Goal: Task Accomplishment & Management: Complete application form

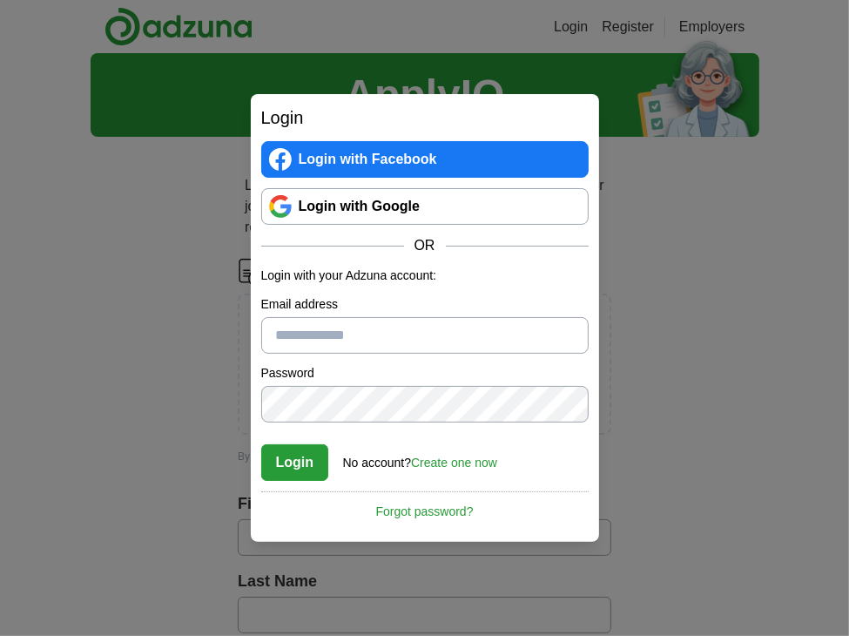
click at [388, 342] on input "Email address" at bounding box center [424, 335] width 327 height 37
type input "**********"
click at [261, 444] on button "Login" at bounding box center [295, 462] width 68 height 37
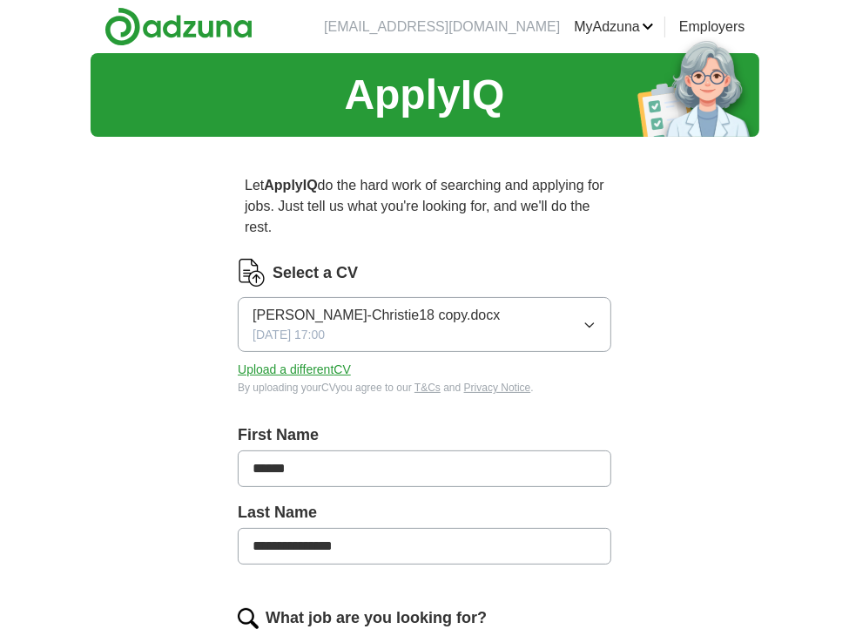
click at [594, 321] on icon "button" at bounding box center [590, 325] width 14 height 14
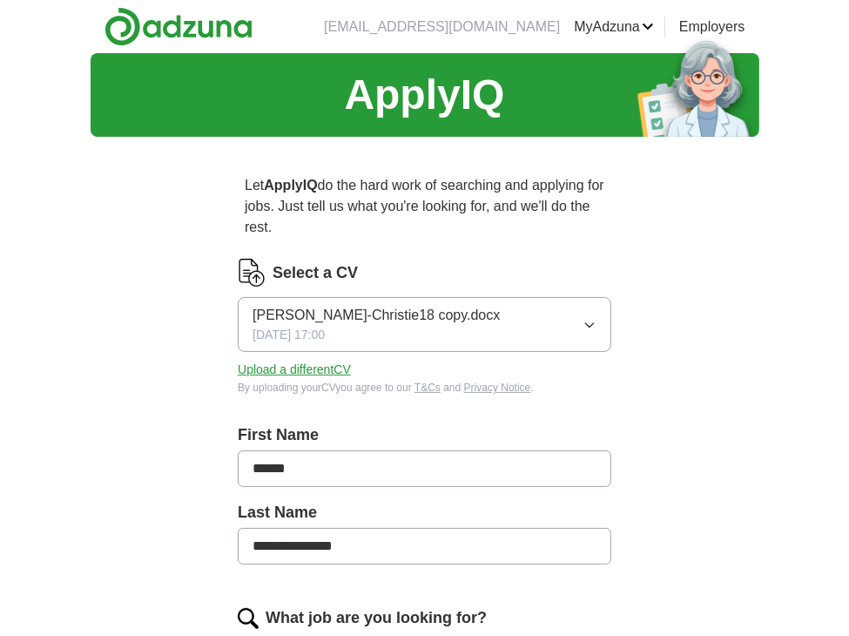
click at [327, 375] on button "Upload a different CV" at bounding box center [294, 370] width 113 height 18
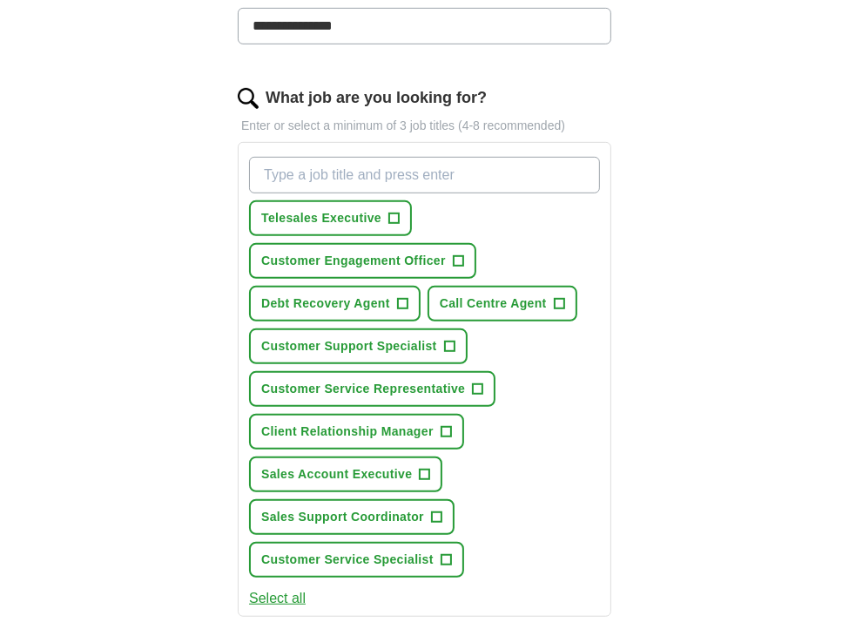
scroll to position [523, 0]
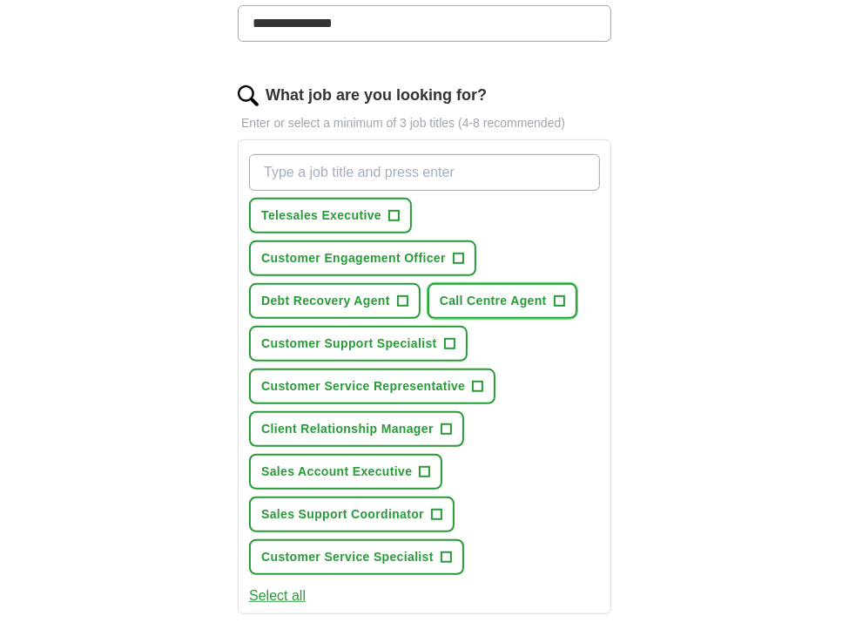
click at [555, 307] on button "Call Centre Agent +" at bounding box center [503, 301] width 150 height 36
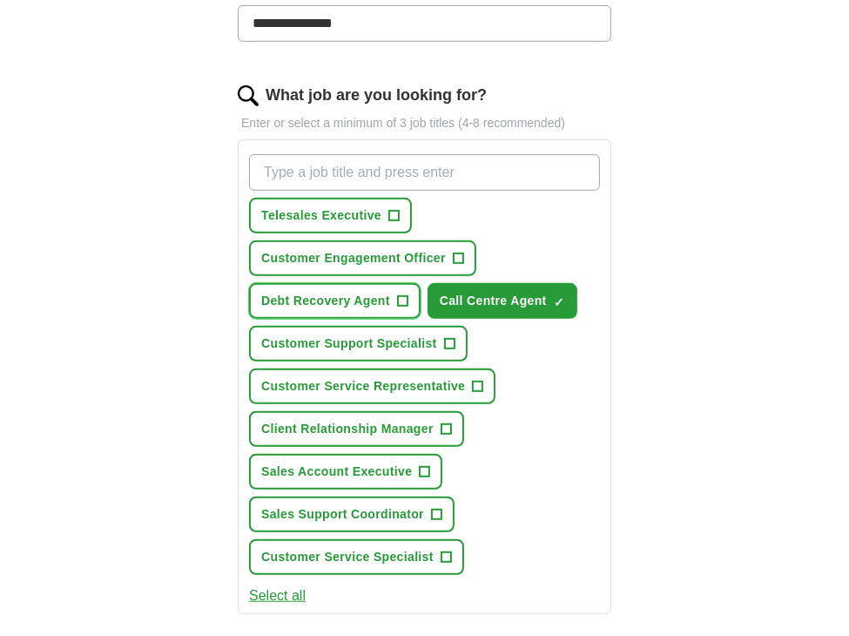
click at [390, 294] on button "Debt Recovery Agent +" at bounding box center [335, 301] width 172 height 36
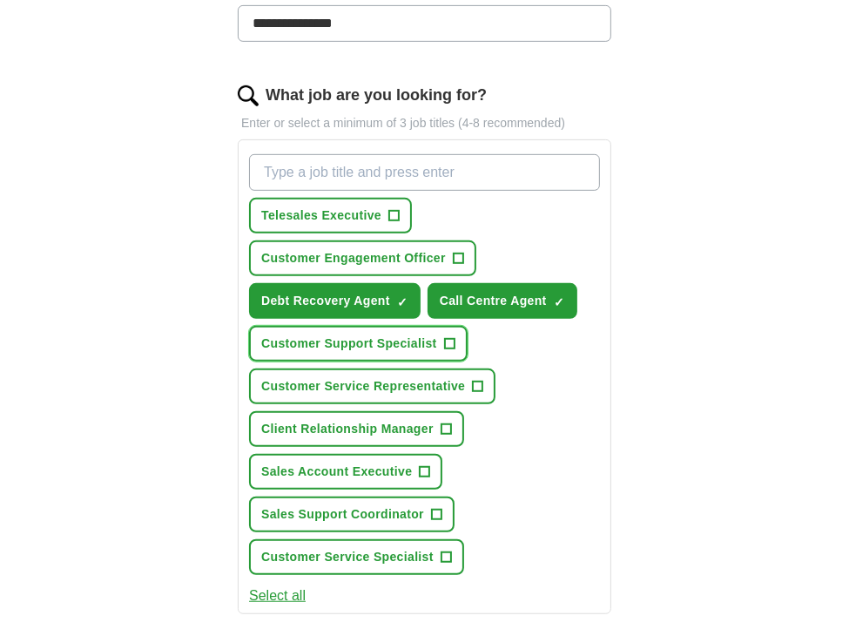
click at [416, 335] on span "Customer Support Specialist" at bounding box center [349, 343] width 176 height 18
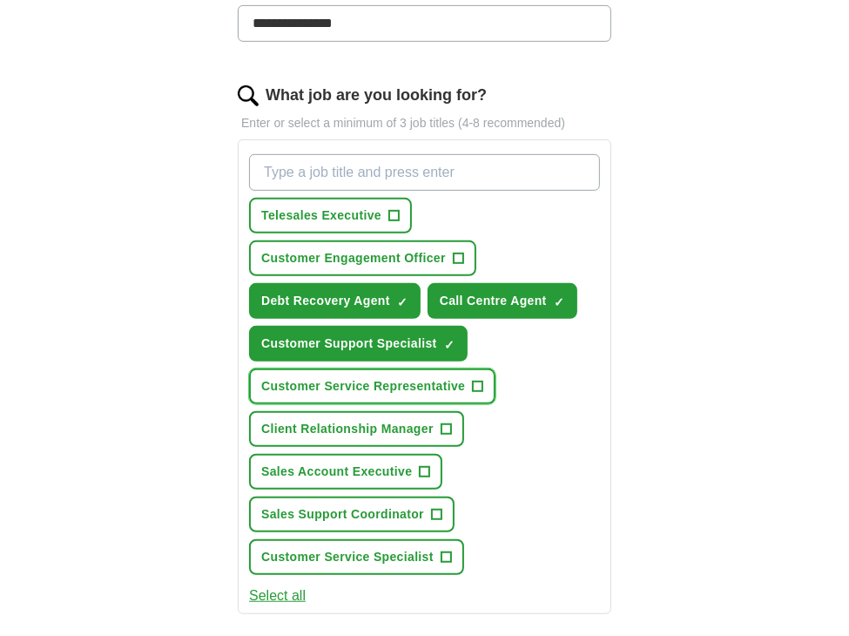
click at [456, 386] on span "Customer Service Representative" at bounding box center [363, 386] width 204 height 18
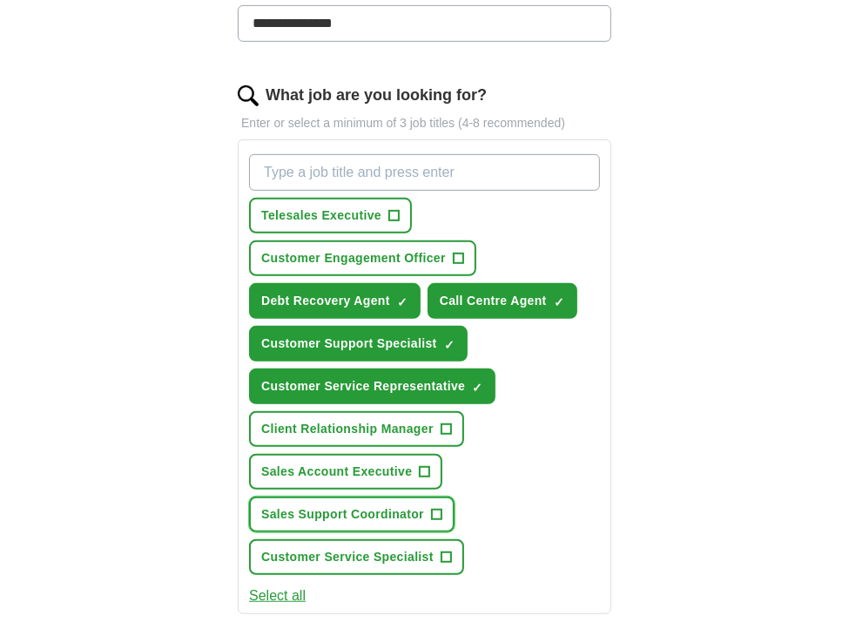
click at [400, 505] on span "Sales Support Coordinator" at bounding box center [342, 514] width 163 height 18
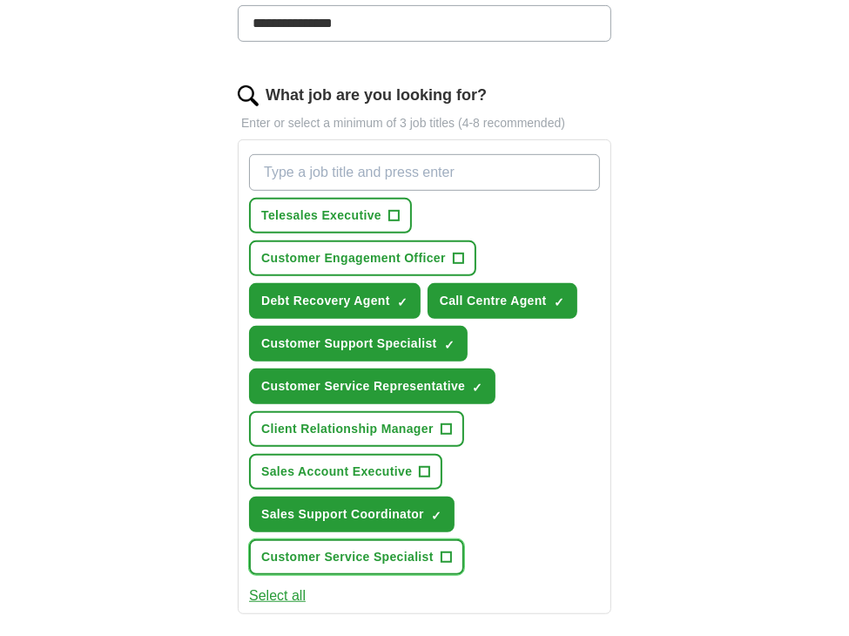
click at [405, 550] on span "Customer Service Specialist" at bounding box center [347, 557] width 172 height 18
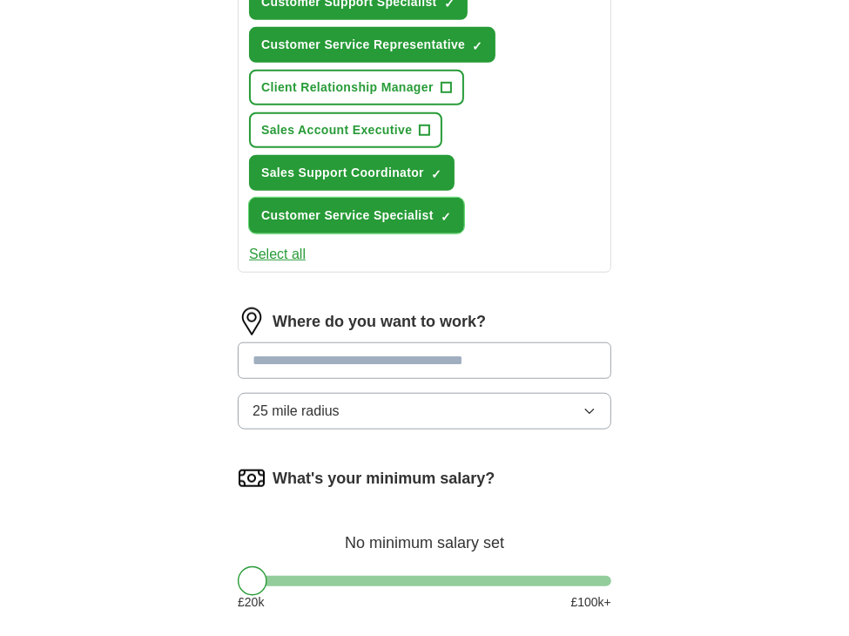
scroll to position [871, 0]
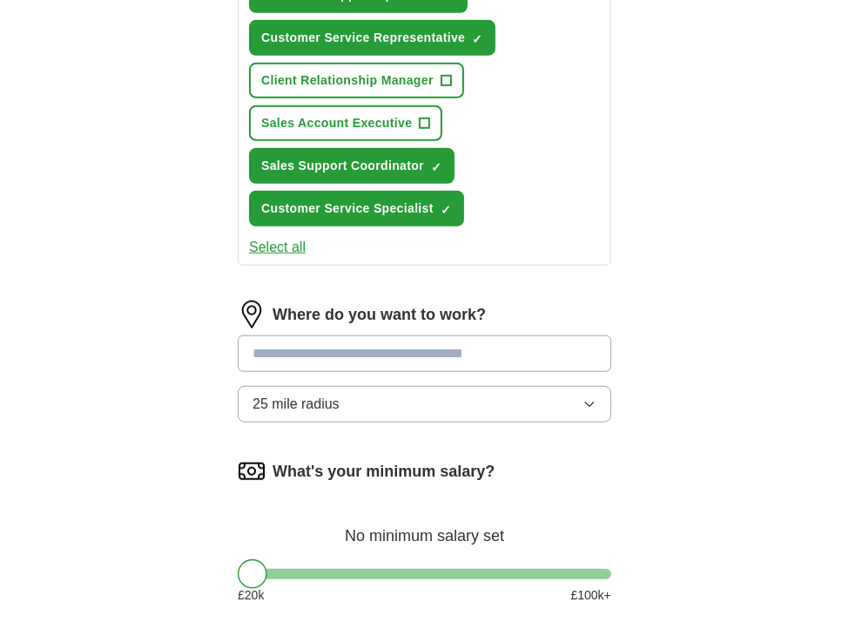
click at [357, 342] on input at bounding box center [425, 353] width 374 height 37
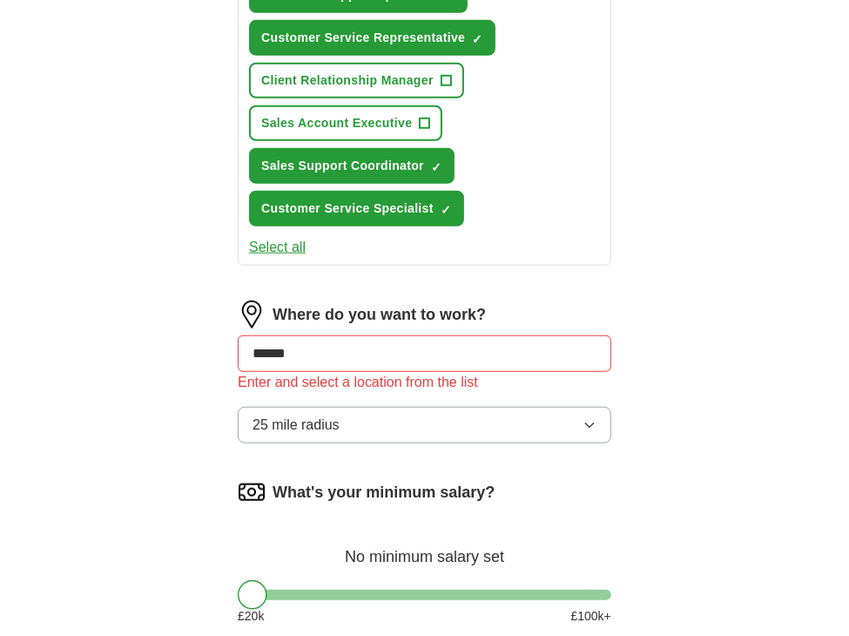
click at [356, 392] on div "Where do you want to work? ****** Enter and select a location from the list 25 …" at bounding box center [425, 378] width 374 height 157
click at [334, 415] on span "25 mile radius" at bounding box center [296, 425] width 87 height 21
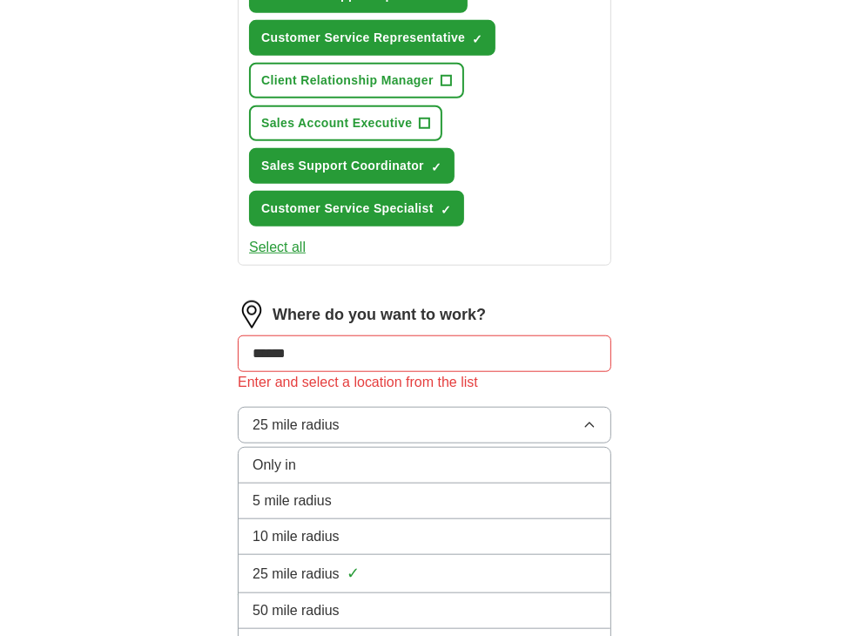
click at [289, 455] on span "Only in" at bounding box center [275, 465] width 44 height 21
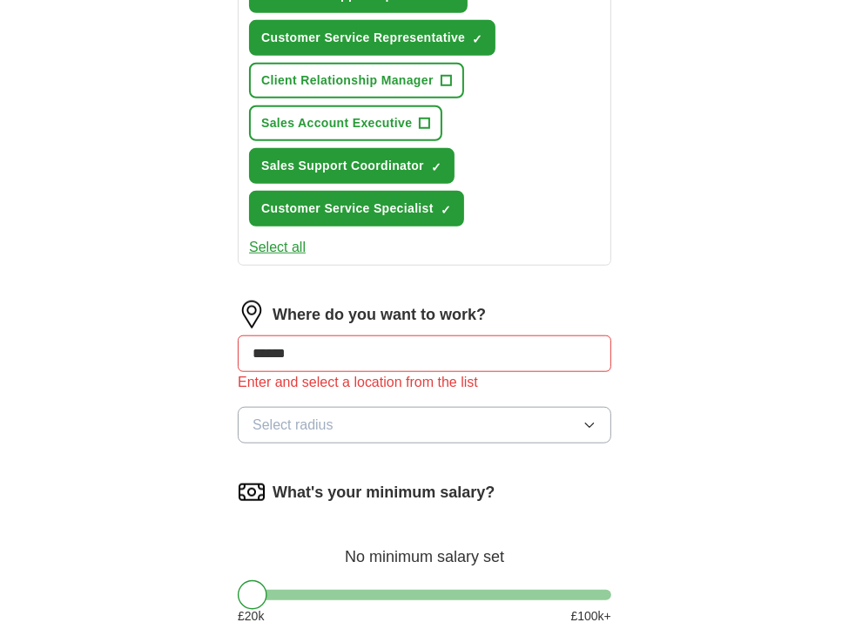
click at [302, 337] on input "******" at bounding box center [425, 353] width 374 height 37
drag, startPoint x: 307, startPoint y: 340, endPoint x: 153, endPoint y: 353, distance: 153.9
type input "*"
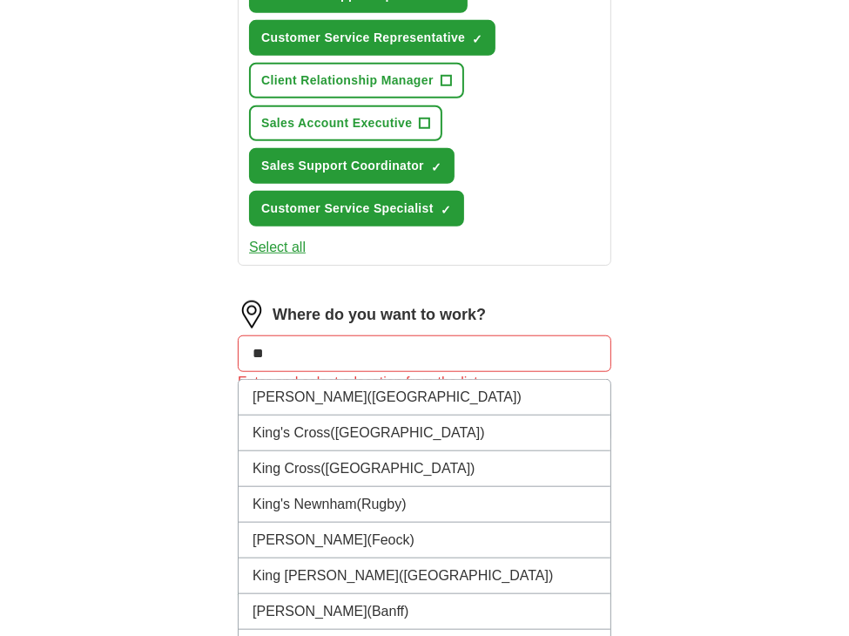
type input "*"
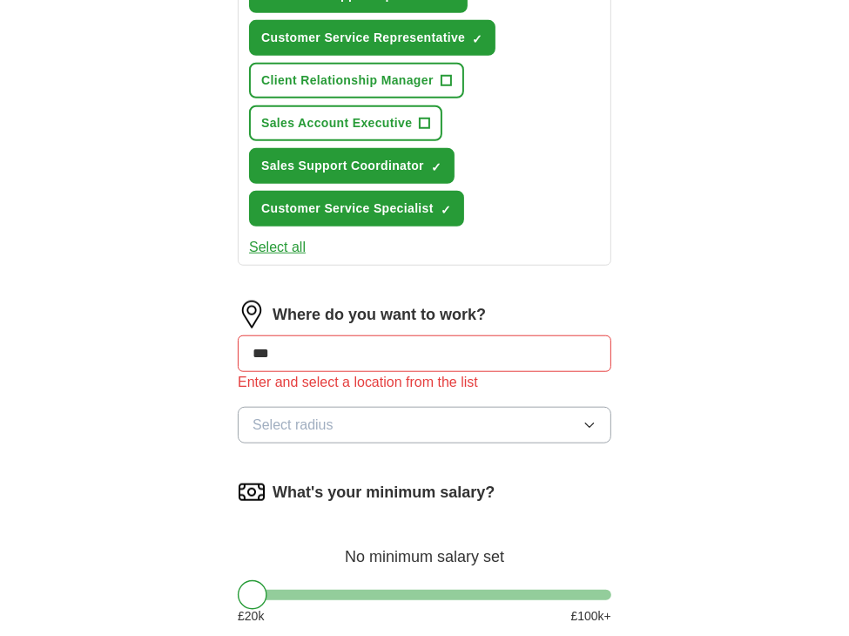
type input "****"
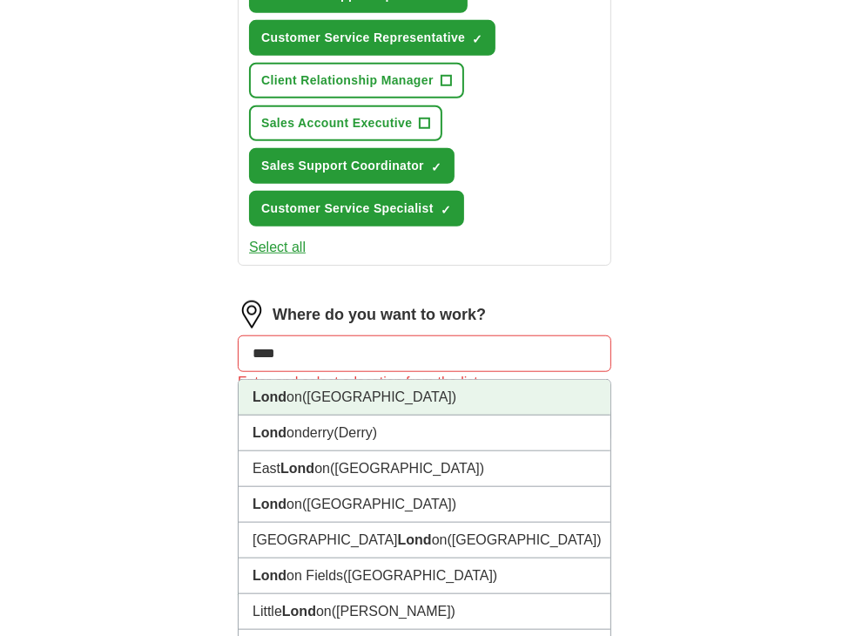
click at [267, 397] on li "Lond on (UK)" at bounding box center [425, 398] width 372 height 36
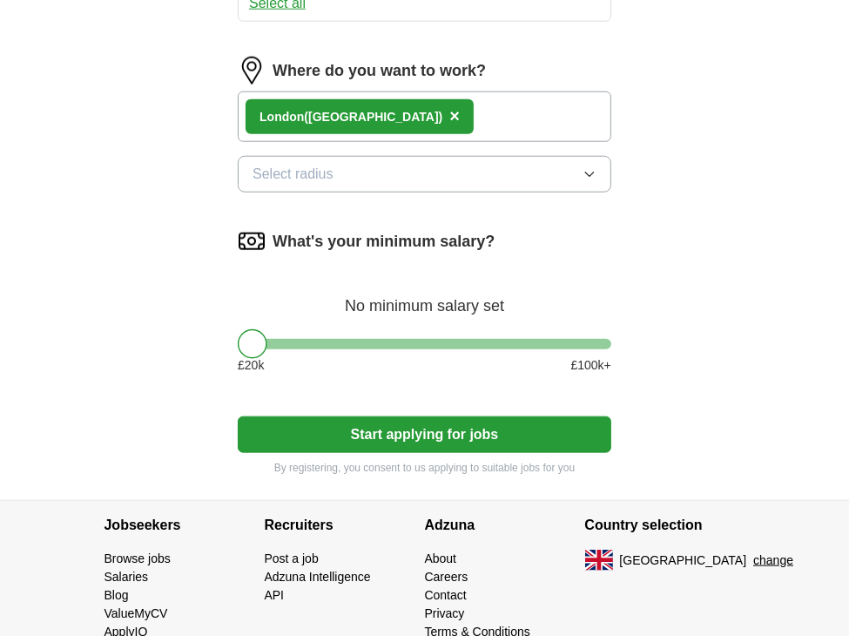
scroll to position [1132, 0]
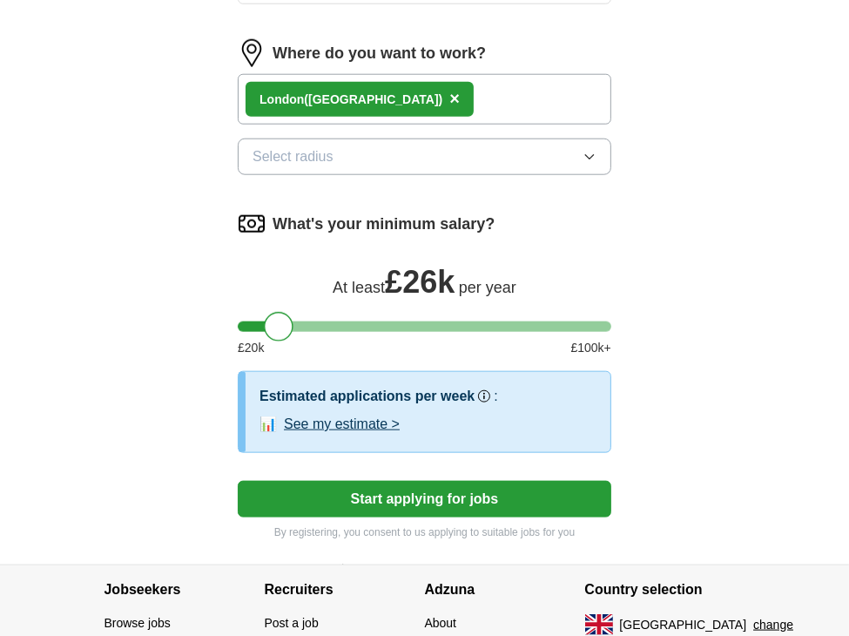
drag, startPoint x: 251, startPoint y: 322, endPoint x: 276, endPoint y: 321, distance: 25.3
click at [276, 321] on div at bounding box center [279, 327] width 30 height 30
click at [275, 318] on div at bounding box center [283, 327] width 30 height 30
drag, startPoint x: 275, startPoint y: 318, endPoint x: 266, endPoint y: 312, distance: 11.4
click at [266, 312] on div at bounding box center [275, 327] width 30 height 30
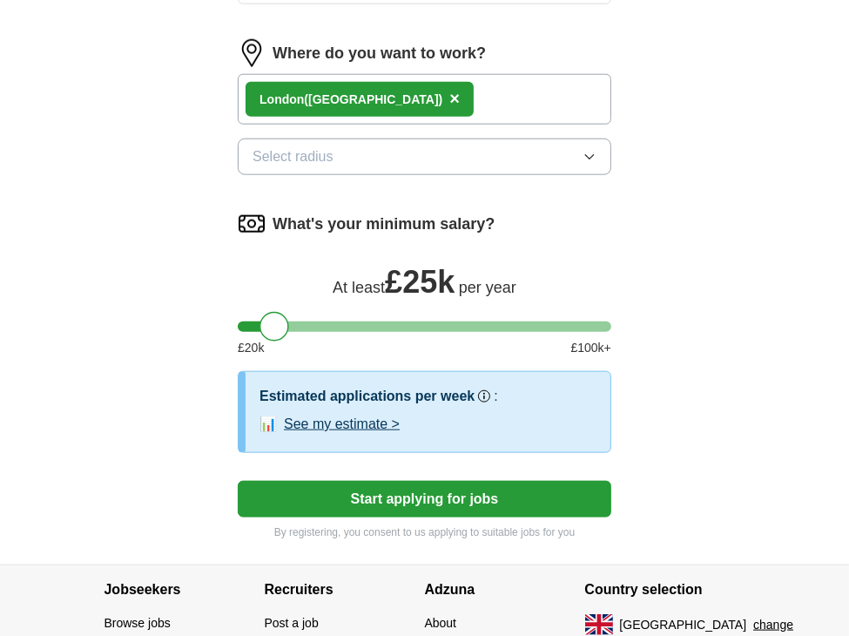
click at [474, 490] on button "Start applying for jobs" at bounding box center [425, 499] width 374 height 37
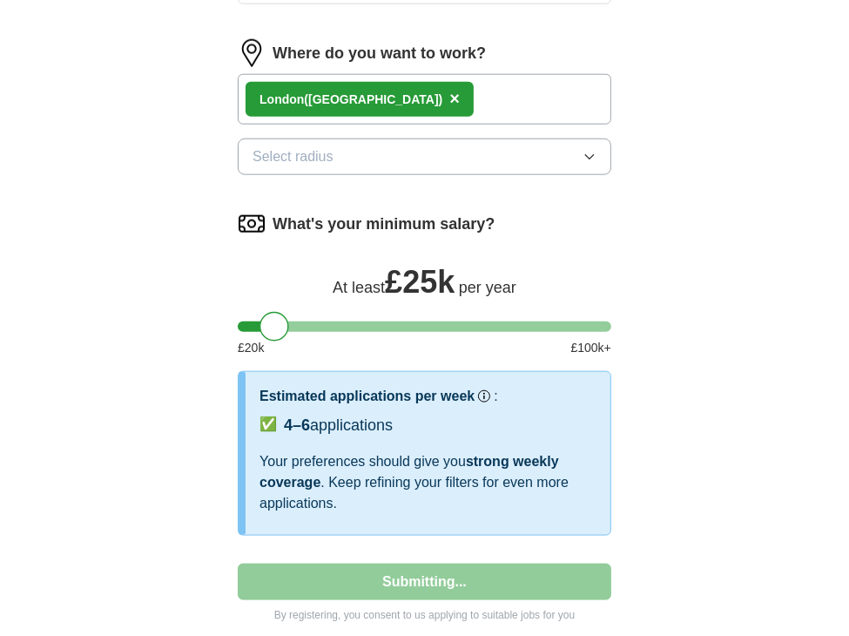
select select "**"
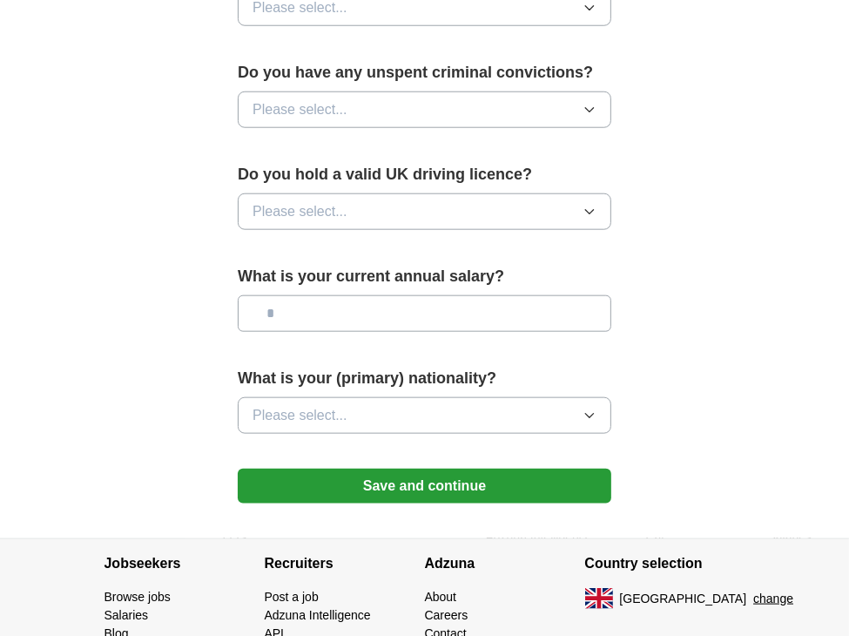
scroll to position [1190, 0]
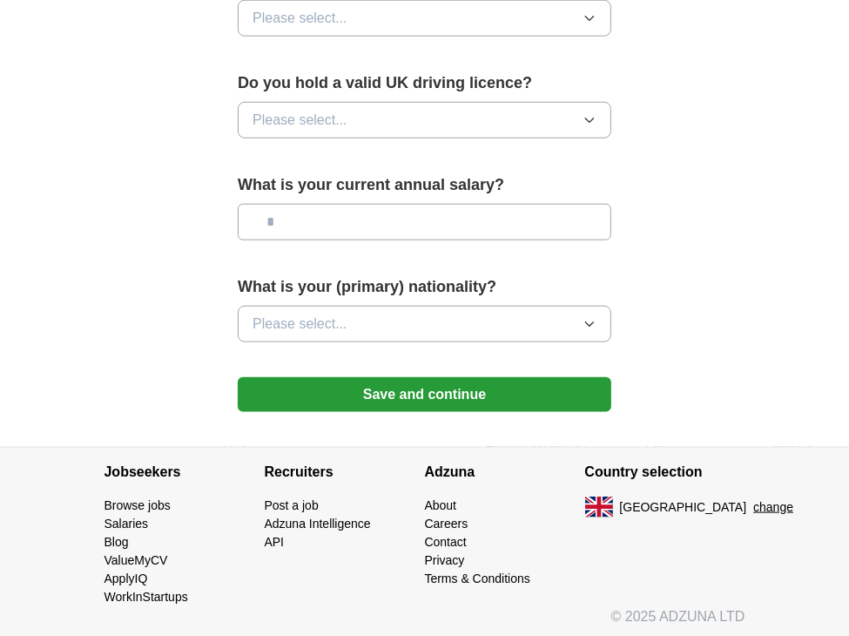
click at [359, 382] on button "Save and continue" at bounding box center [425, 394] width 374 height 35
